Goal: Information Seeking & Learning: Learn about a topic

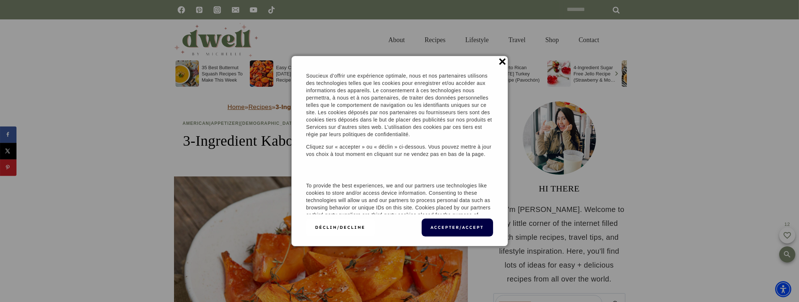
click at [506, 62] on span "✕" at bounding box center [502, 61] width 8 height 19
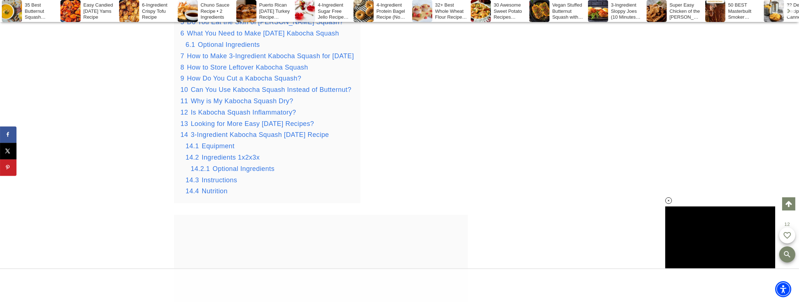
scroll to position [1124, 0]
